Goal: Book appointment/travel/reservation

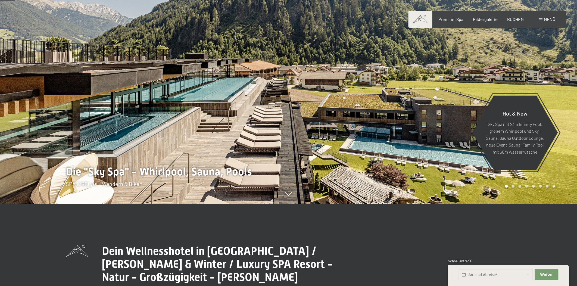
click at [549, 21] on span "Menü" at bounding box center [549, 19] width 11 height 5
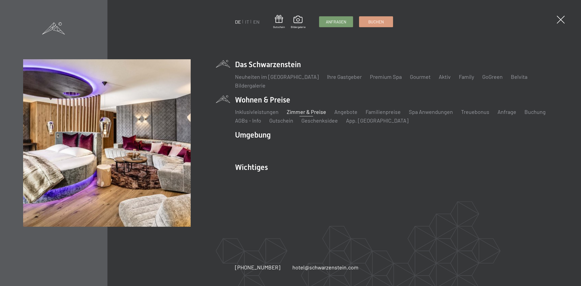
click at [309, 113] on link "Zimmer & Preise" at bounding box center [306, 111] width 39 height 7
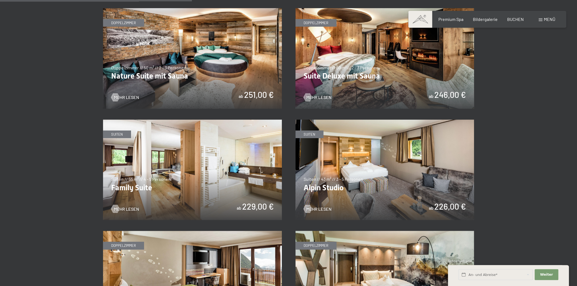
scroll to position [700, 0]
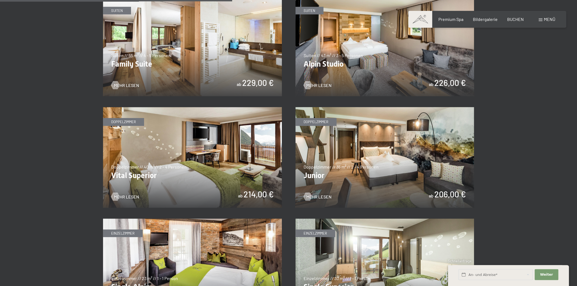
click at [255, 193] on img at bounding box center [192, 157] width 179 height 101
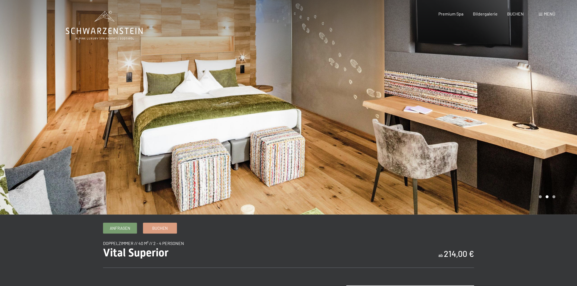
click at [486, 103] on div at bounding box center [433, 107] width 289 height 214
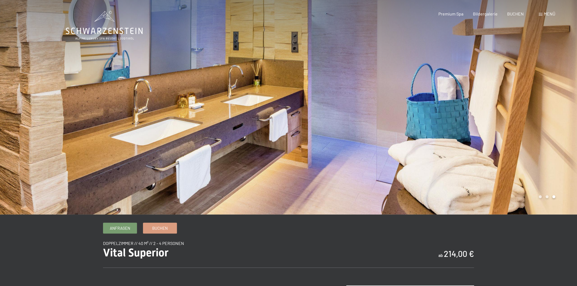
click at [494, 96] on div at bounding box center [433, 107] width 289 height 214
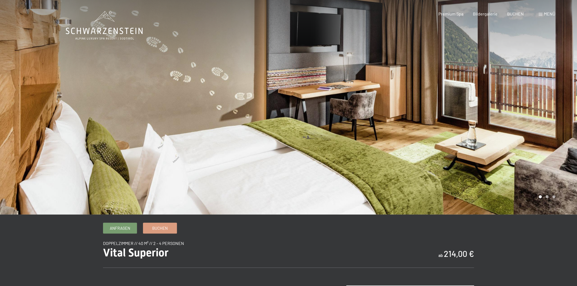
click at [496, 92] on div at bounding box center [433, 107] width 289 height 214
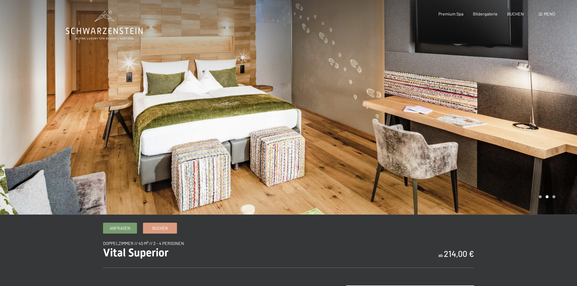
click at [100, 97] on div at bounding box center [144, 107] width 289 height 214
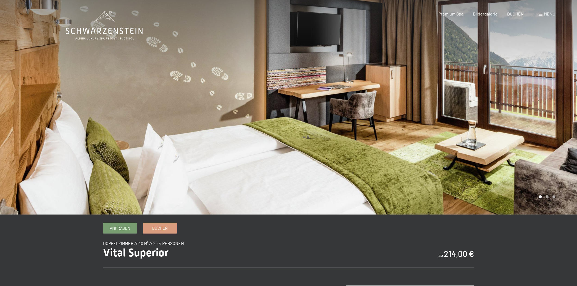
click at [515, 114] on div at bounding box center [433, 107] width 289 height 214
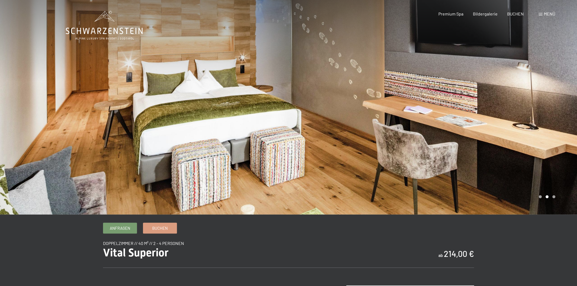
click at [513, 135] on div at bounding box center [433, 107] width 289 height 214
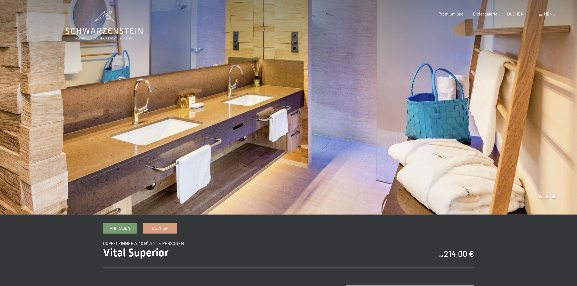
click at [516, 126] on div at bounding box center [433, 107] width 289 height 214
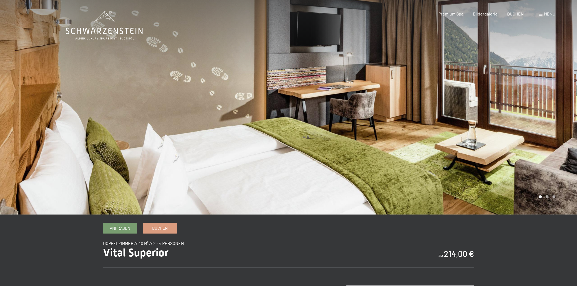
click at [516, 126] on div at bounding box center [433, 107] width 289 height 214
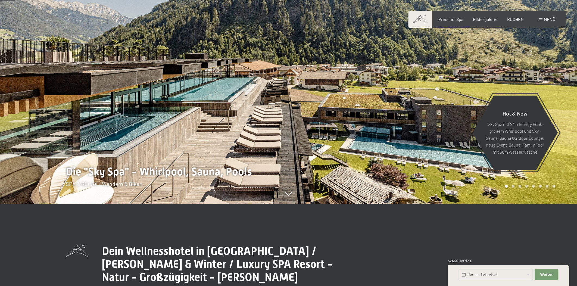
click at [554, 54] on div at bounding box center [433, 61] width 289 height 286
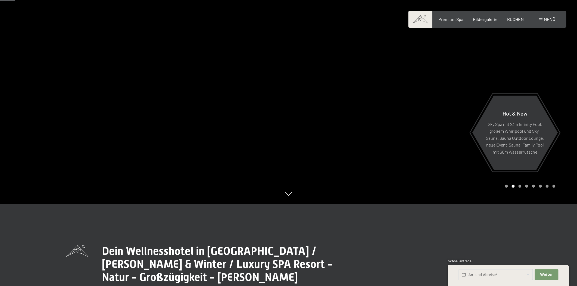
click at [524, 57] on div at bounding box center [433, 61] width 289 height 286
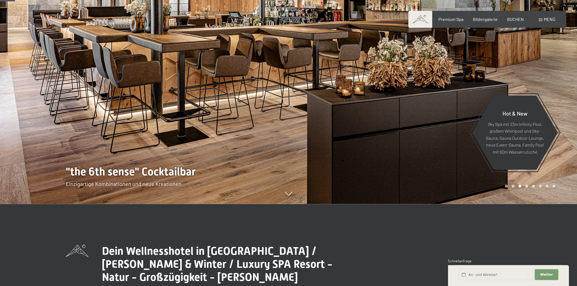
click at [39, 89] on div at bounding box center [144, 61] width 289 height 286
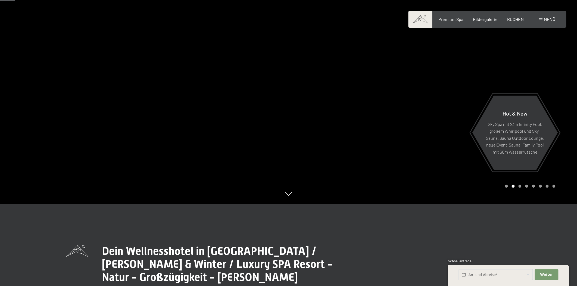
click at [32, 113] on div at bounding box center [144, 61] width 289 height 286
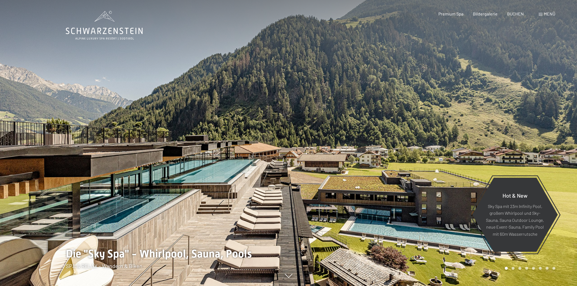
click at [509, 163] on div at bounding box center [433, 143] width 289 height 286
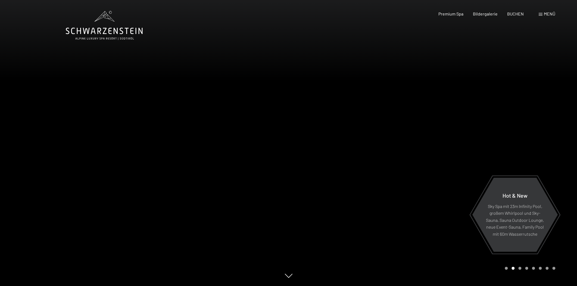
click at [42, 146] on div at bounding box center [144, 143] width 289 height 286
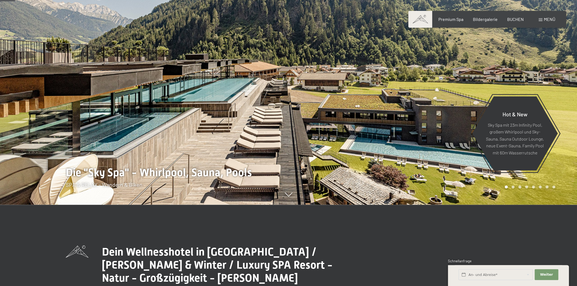
scroll to position [82, 0]
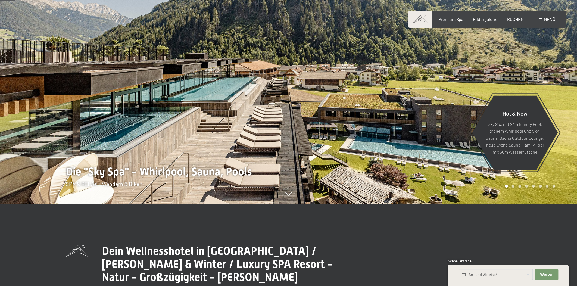
click at [521, 63] on div at bounding box center [433, 61] width 289 height 286
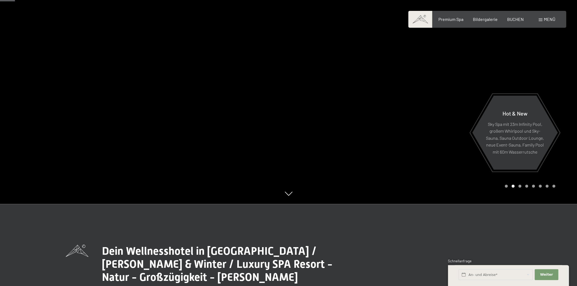
click at [523, 68] on div at bounding box center [433, 61] width 289 height 286
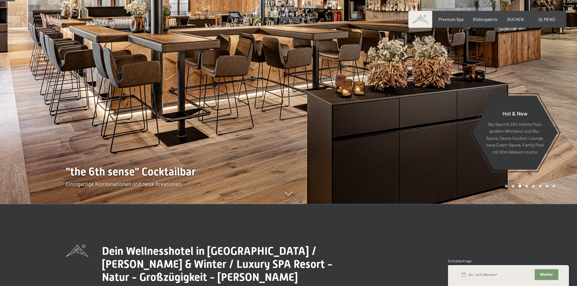
click at [523, 68] on div at bounding box center [433, 61] width 289 height 286
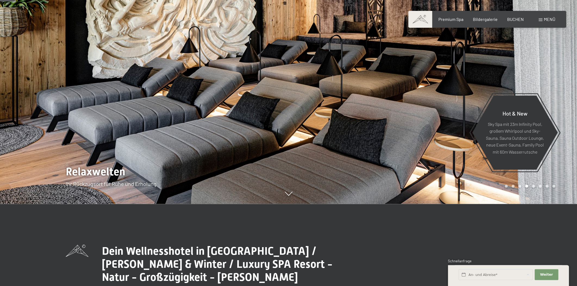
click at [146, 99] on div at bounding box center [144, 61] width 289 height 286
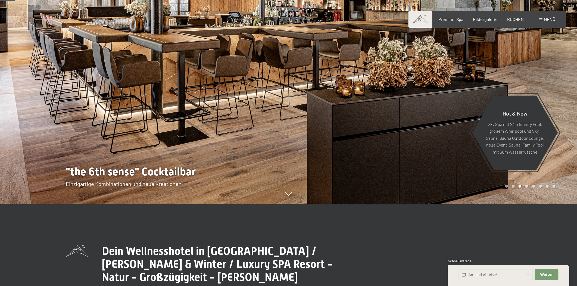
click at [91, 98] on div at bounding box center [144, 61] width 289 height 286
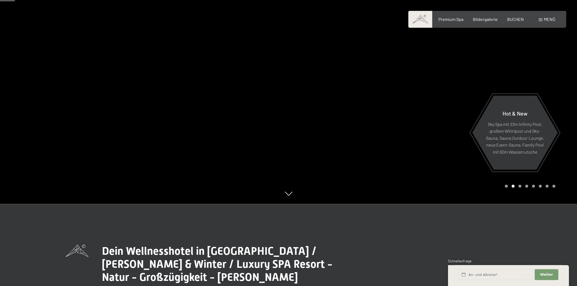
click at [71, 100] on div at bounding box center [144, 61] width 289 height 286
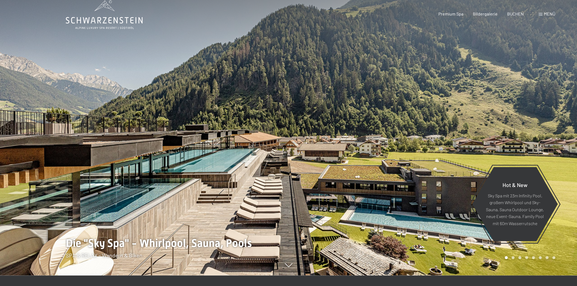
scroll to position [0, 0]
